Goal: Find specific page/section: Find specific page/section

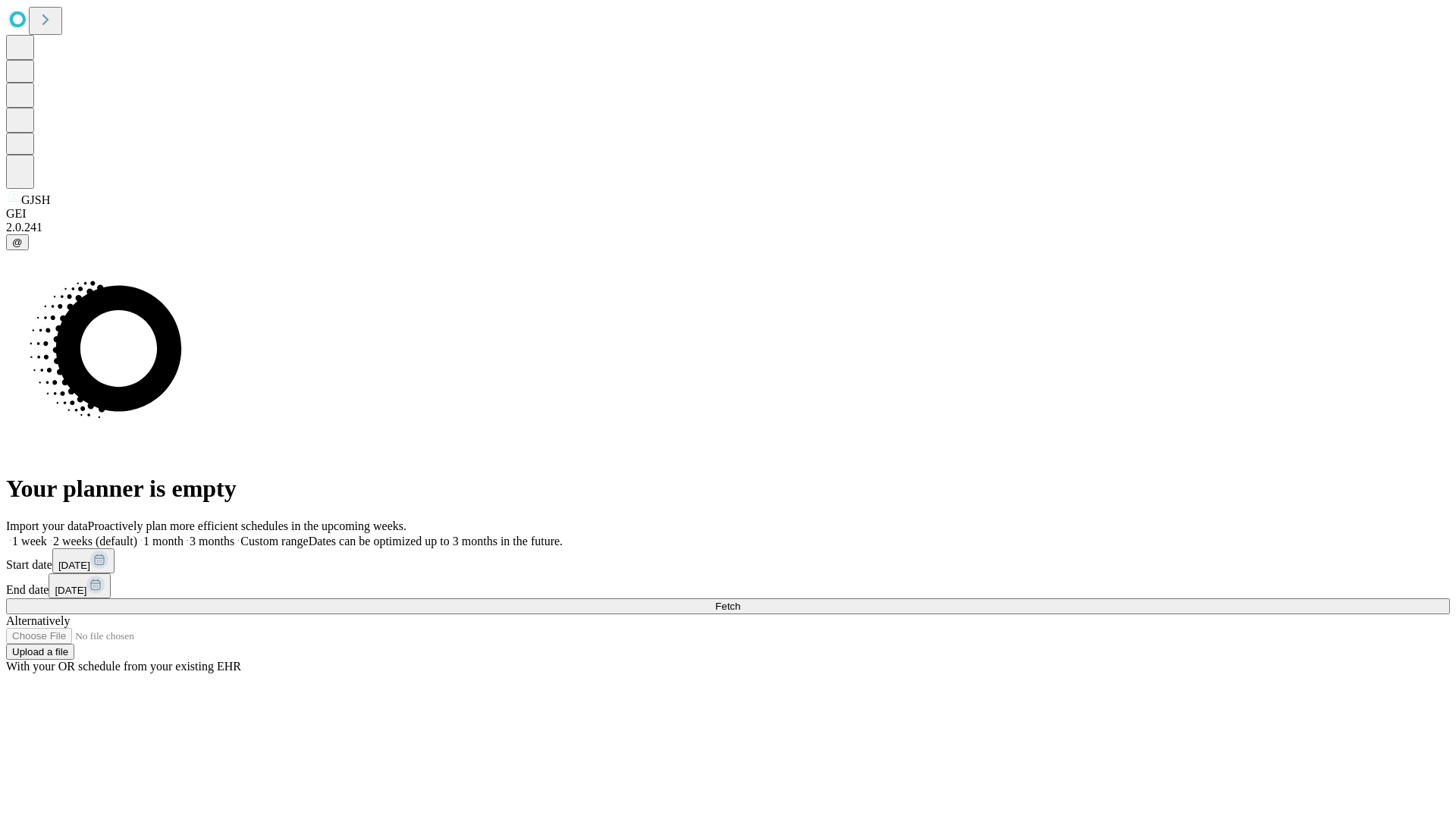
click at [740, 601] on span "Fetch" at bounding box center [728, 607] width 25 height 11
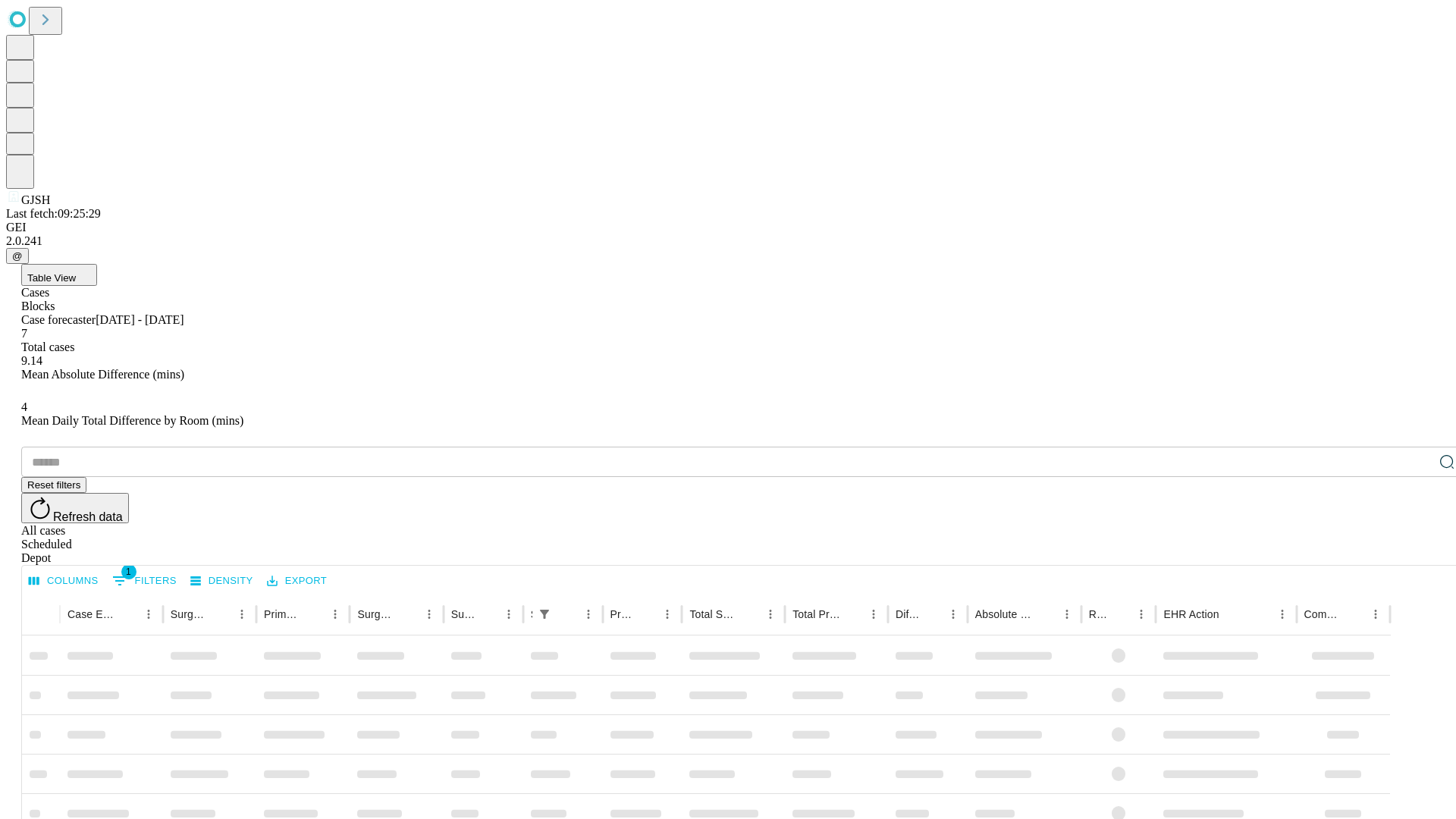
click at [1417, 552] on div "Depot" at bounding box center [743, 558] width 1444 height 14
